Goal: Task Accomplishment & Management: Manage account settings

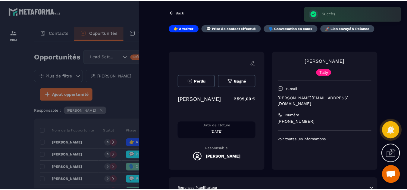
scroll to position [60, 0]
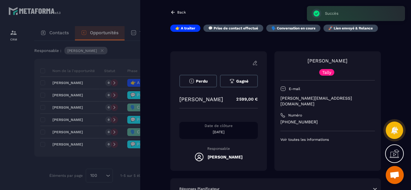
click at [32, 114] on div at bounding box center [205, 95] width 411 height 190
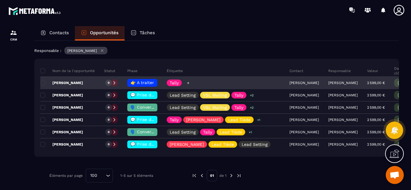
click at [188, 82] on icon at bounding box center [188, 83] width 2 height 2
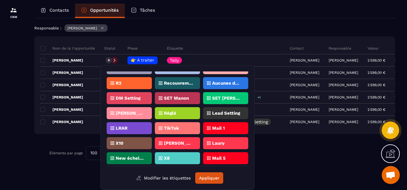
scroll to position [163, 0]
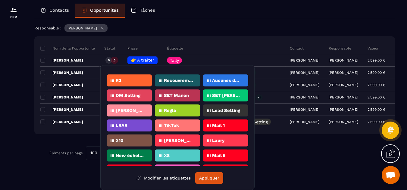
click at [184, 140] on p "[PERSON_NAME]" at bounding box center [178, 141] width 29 height 4
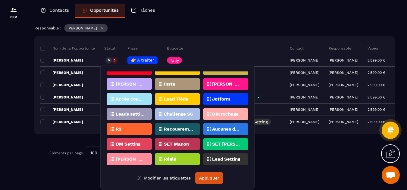
scroll to position [97, 0]
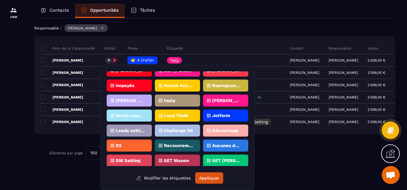
click at [183, 114] on p "Lead Tiède" at bounding box center [176, 116] width 24 height 4
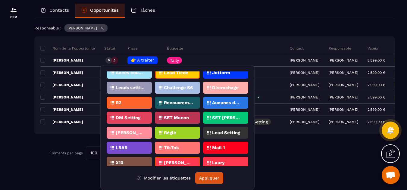
scroll to position [143, 0]
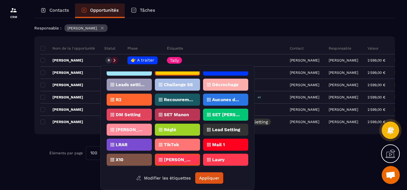
click at [231, 128] on p "Lead Setting" at bounding box center [226, 130] width 28 height 4
click at [210, 178] on button "Appliquer" at bounding box center [209, 178] width 28 height 11
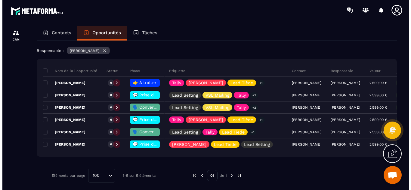
scroll to position [0, 0]
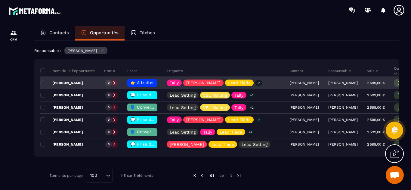
click at [140, 83] on span "👉 A traiter" at bounding box center [142, 82] width 23 height 5
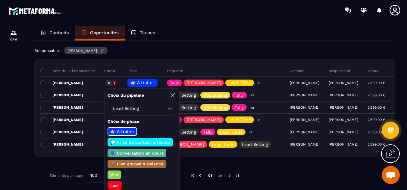
click at [131, 141] on p "💬 Prise de contact effectué" at bounding box center [140, 143] width 62 height 6
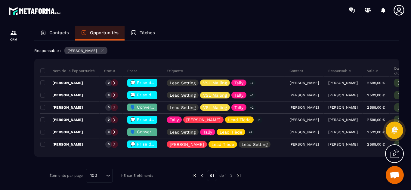
click at [18, 71] on div at bounding box center [13, 113] width 27 height 187
click at [33, 81] on div "Contacts Opportunités Tâches Opportunités Lead Setting Créer 15 594,00 € • 6 af…" at bounding box center [216, 113] width 377 height 175
